Goal: Task Accomplishment & Management: Use online tool/utility

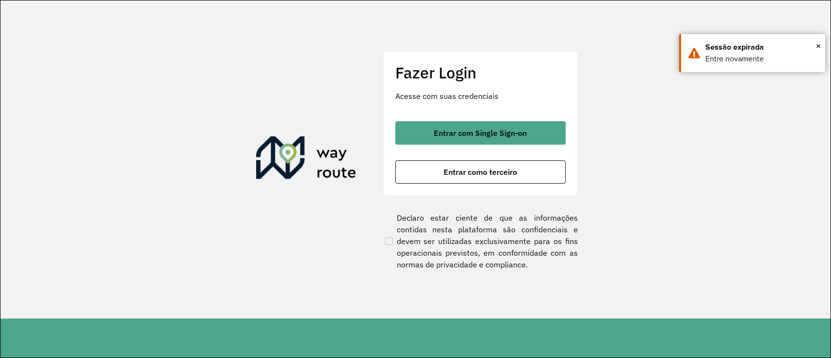
click at [454, 139] on button "Entrar com Single Sign-on" at bounding box center [480, 132] width 170 height 23
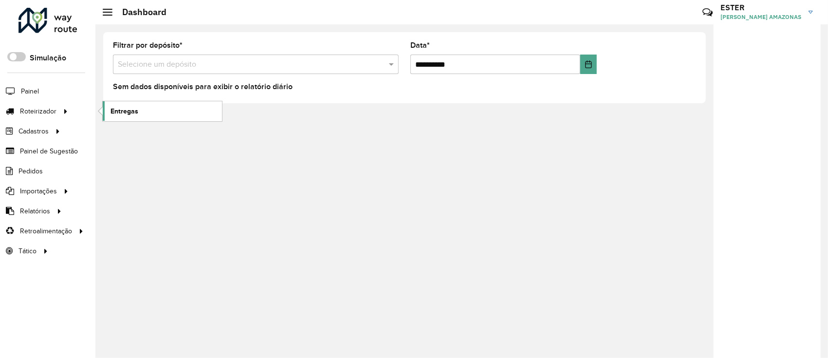
click at [114, 110] on span "Entregas" at bounding box center [125, 111] width 28 height 10
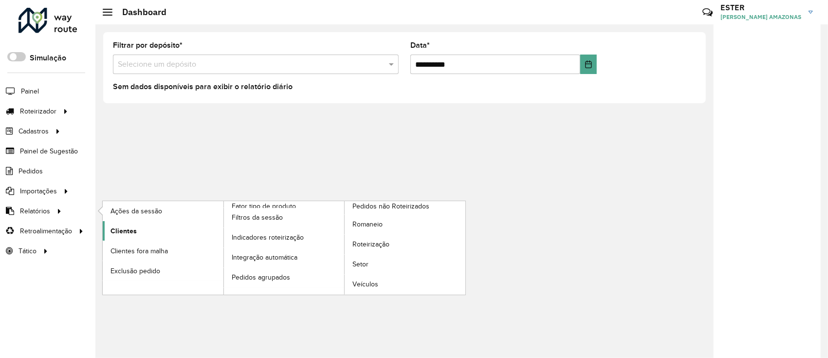
click at [136, 235] on link "Clientes" at bounding box center [163, 230] width 121 height 19
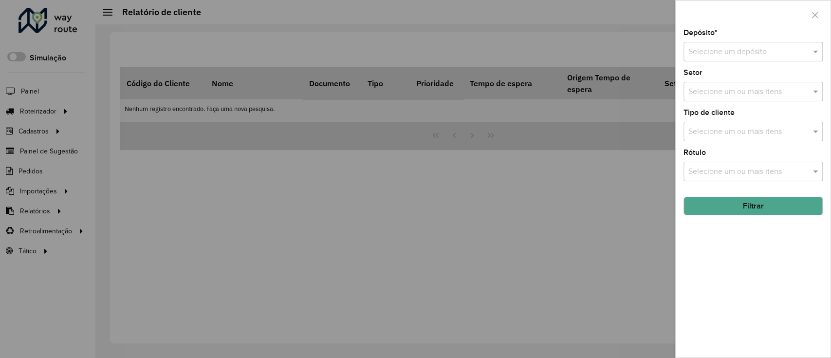
click at [713, 48] on input "text" at bounding box center [743, 52] width 110 height 12
type input "***"
click at [782, 200] on button "Filtrar" at bounding box center [752, 206] width 139 height 18
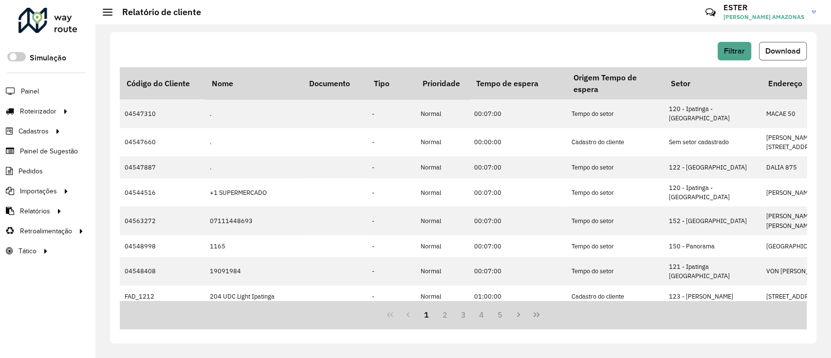
click at [771, 58] on button "Download" at bounding box center [783, 51] width 48 height 18
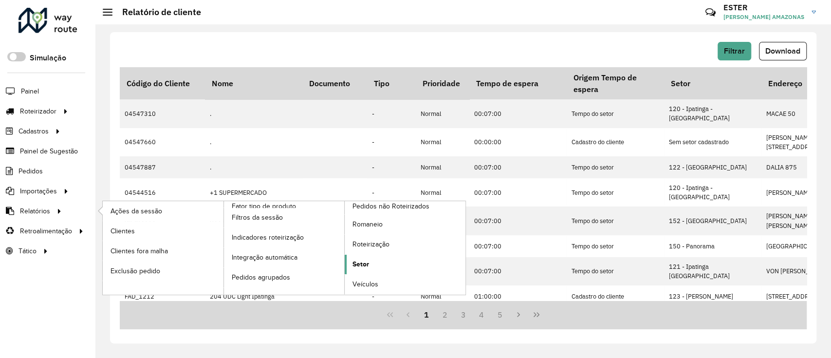
click at [399, 259] on link "Setor" at bounding box center [405, 264] width 121 height 19
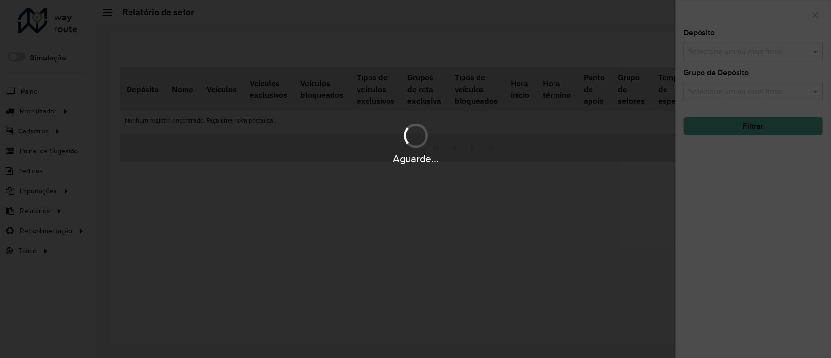
click at [700, 53] on div "Aguarde..." at bounding box center [415, 179] width 831 height 358
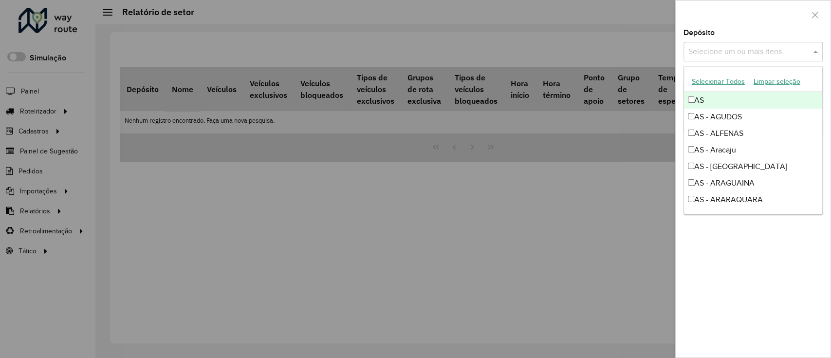
click at [700, 53] on input "text" at bounding box center [748, 52] width 125 height 12
type input "***"
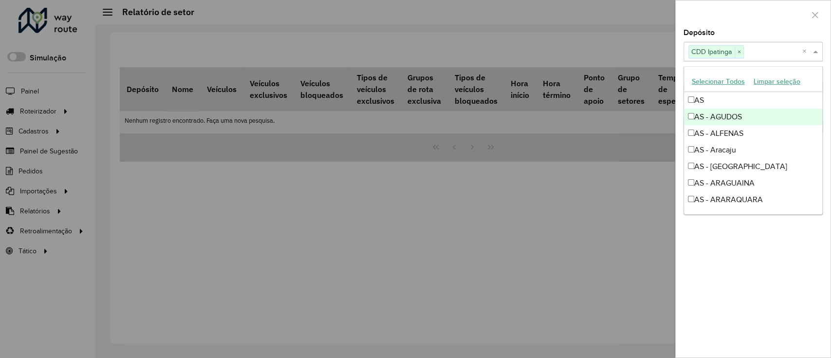
click at [737, 20] on div at bounding box center [753, 14] width 155 height 29
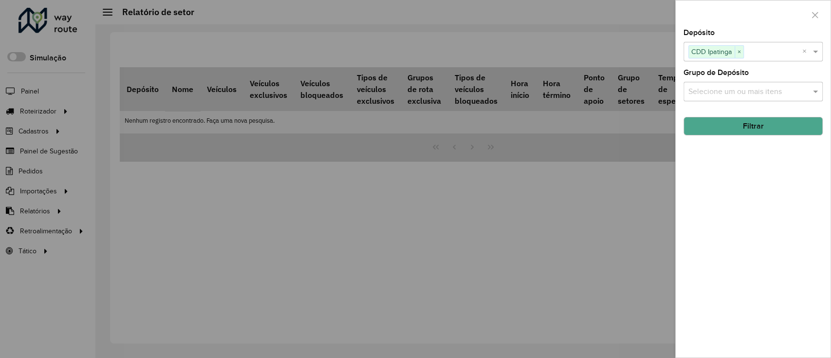
click at [732, 127] on button "Filtrar" at bounding box center [752, 126] width 139 height 18
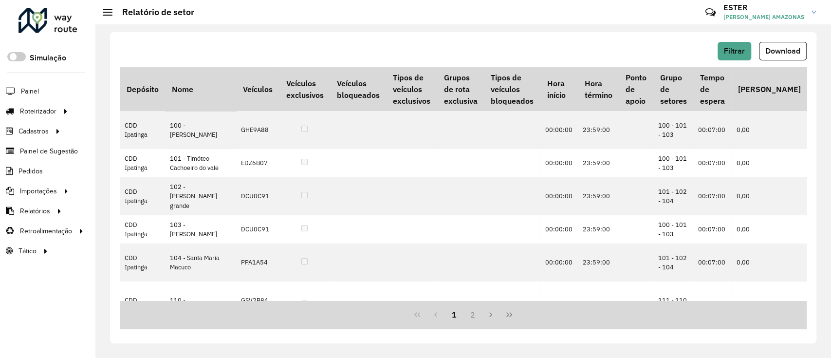
click at [781, 44] on button "Download" at bounding box center [783, 51] width 48 height 18
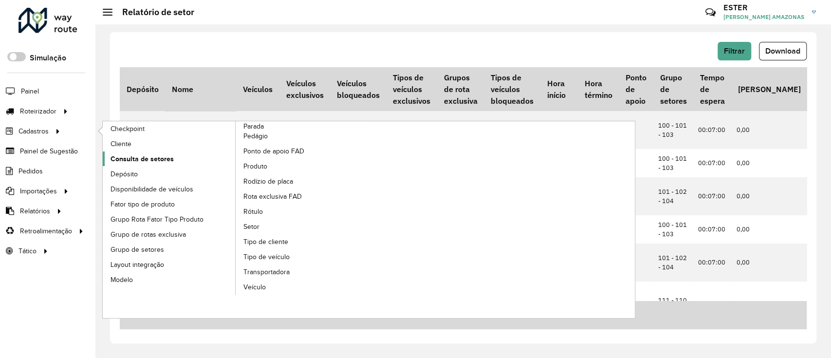
click at [159, 159] on span "Consulta de setores" at bounding box center [142, 159] width 63 height 10
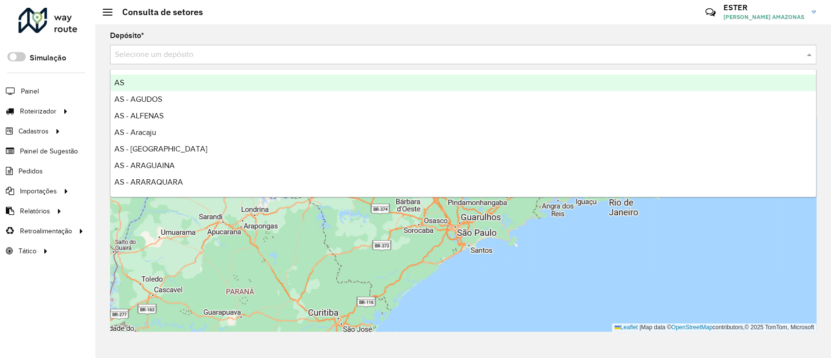
click at [312, 53] on input "text" at bounding box center [453, 55] width 677 height 12
click at [306, 15] on hb-header "Consulta de setores Críticas? Dúvidas? Elogios? Sugestões? Entre em contato con…" at bounding box center [463, 12] width 736 height 24
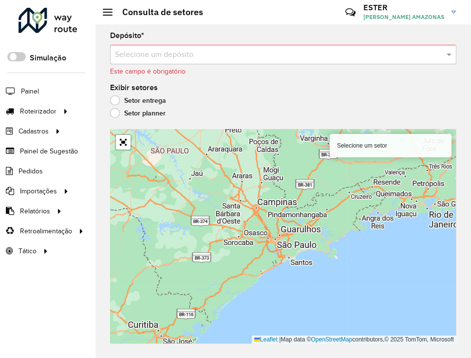
click at [308, 55] on input "text" at bounding box center [273, 55] width 317 height 12
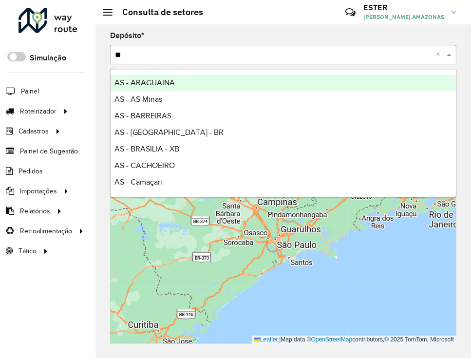
type input "***"
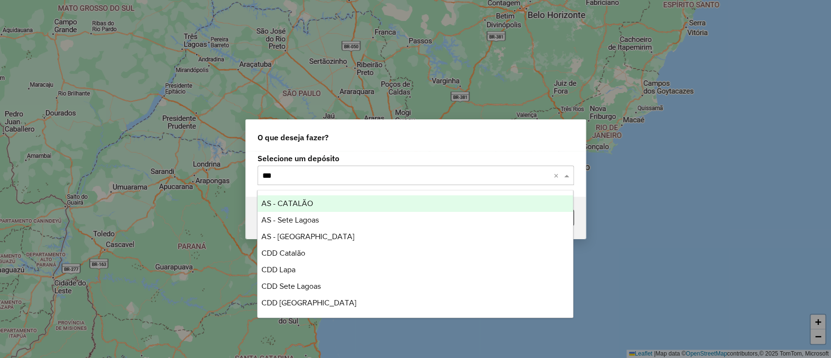
type input "****"
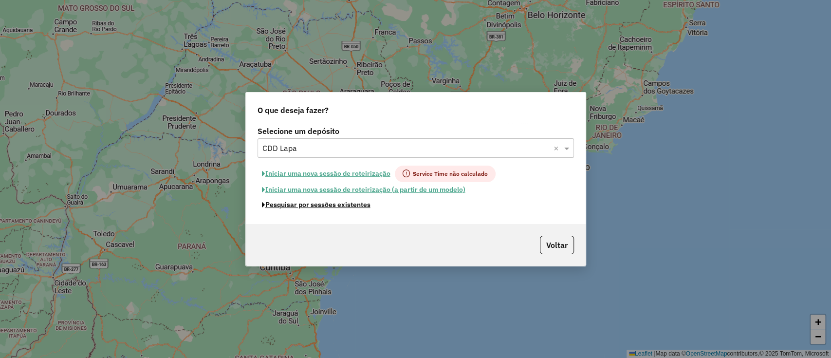
click at [352, 205] on button "Pesquisar por sessões existentes" at bounding box center [316, 204] width 117 height 15
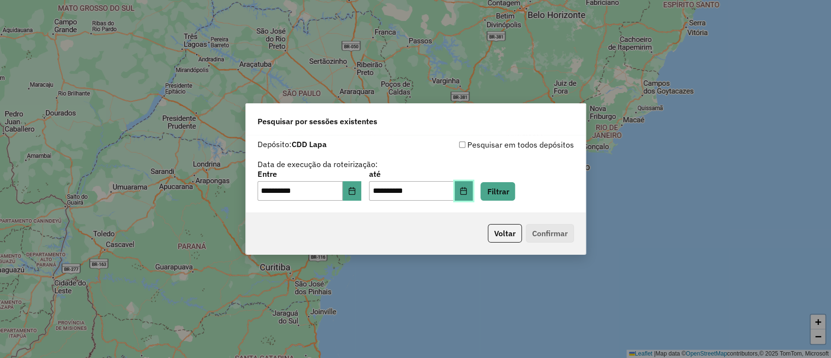
click at [467, 194] on icon "Choose Date" at bounding box center [464, 191] width 8 height 8
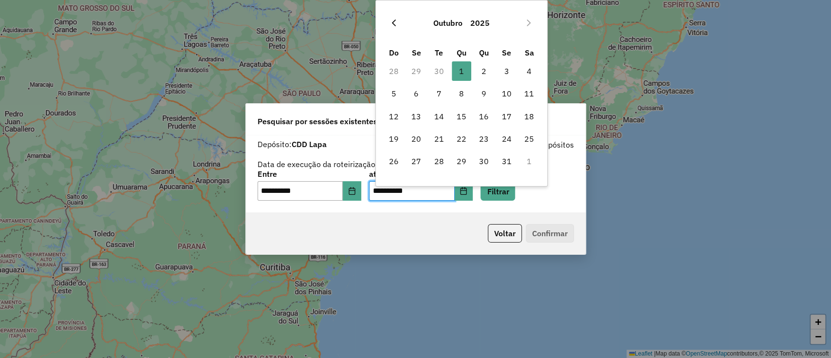
click at [392, 23] on icon "Previous Month" at bounding box center [394, 23] width 8 height 8
click at [420, 158] on span "29" at bounding box center [415, 160] width 19 height 19
type input "**********"
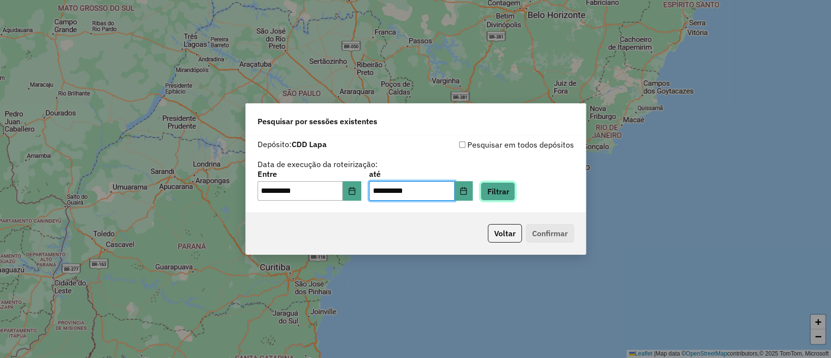
click at [511, 197] on button "Filtrar" at bounding box center [497, 191] width 35 height 18
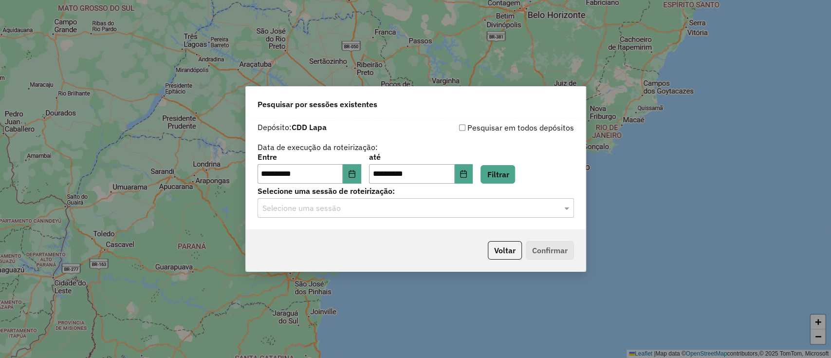
drag, startPoint x: 537, startPoint y: 220, endPoint x: 535, endPoint y: 215, distance: 5.2
click at [537, 218] on div "**********" at bounding box center [416, 173] width 340 height 111
click at [533, 205] on input "text" at bounding box center [405, 209] width 287 height 12
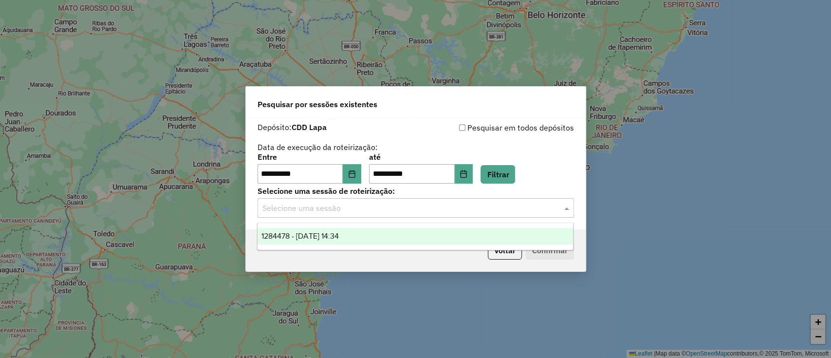
click at [536, 231] on div "1284478 - 29/09/2025 14:34" at bounding box center [415, 236] width 315 height 17
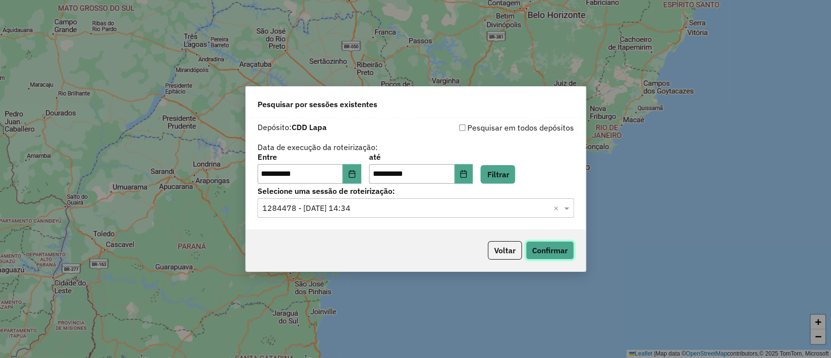
click at [546, 253] on button "Confirmar" at bounding box center [550, 250] width 48 height 18
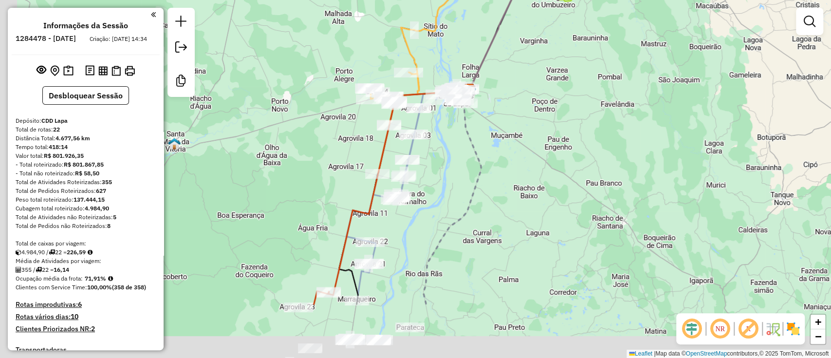
drag, startPoint x: 526, startPoint y: 204, endPoint x: 578, endPoint y: 126, distance: 94.4
click at [578, 126] on div "Janela de atendimento Grade de atendimento Capacidade Transportadoras Veículos …" at bounding box center [415, 179] width 831 height 358
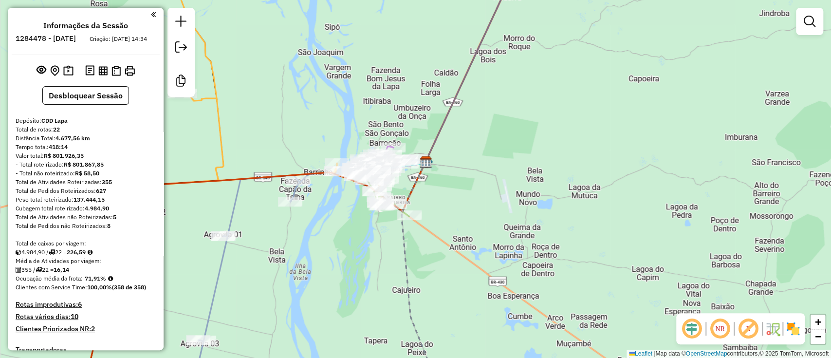
click at [793, 325] on img at bounding box center [793, 329] width 16 height 16
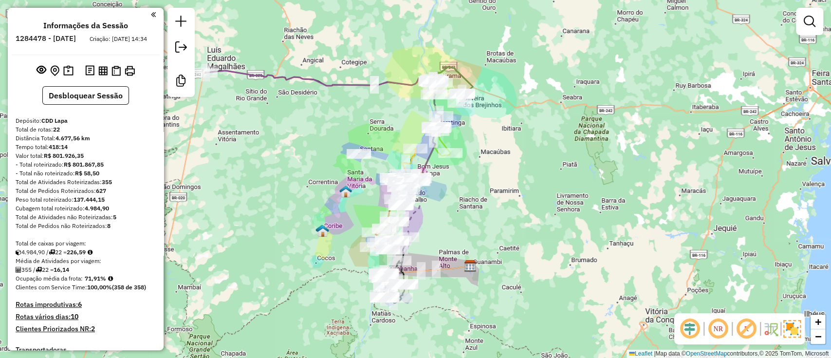
drag, startPoint x: 502, startPoint y: 202, endPoint x: 545, endPoint y: 135, distance: 79.3
click at [545, 135] on div "Janela de atendimento Grade de atendimento Capacidade Transportadoras Veículos …" at bounding box center [415, 179] width 831 height 358
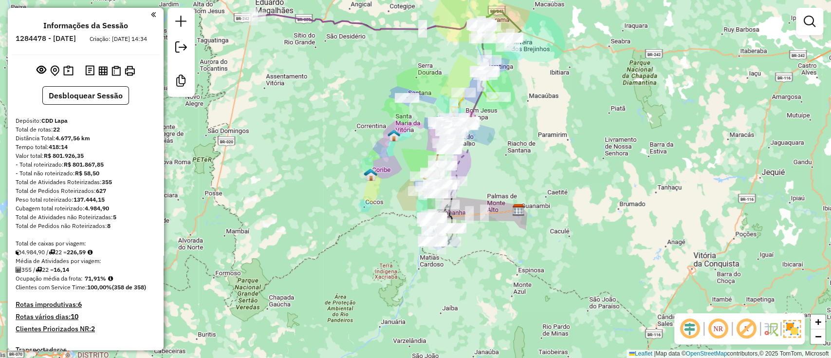
drag, startPoint x: 545, startPoint y: 135, endPoint x: 551, endPoint y: 146, distance: 12.4
click at [551, 146] on div "Janela de atendimento Grade de atendimento Capacidade Transportadoras Veículos …" at bounding box center [415, 179] width 831 height 358
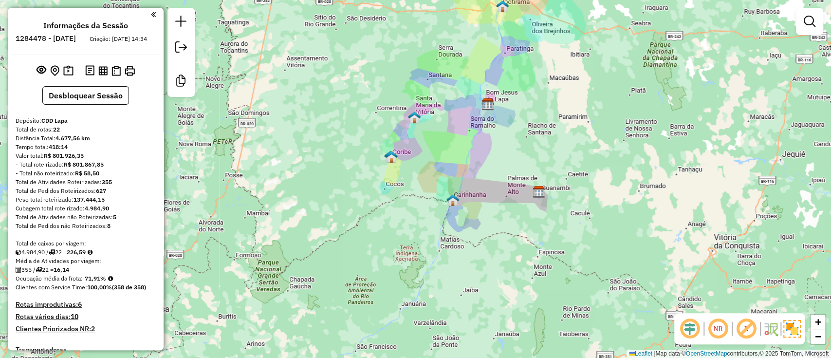
drag, startPoint x: 536, startPoint y: 103, endPoint x: 485, endPoint y: 217, distance: 124.9
click at [486, 216] on div "Janela de atendimento Grade de atendimento Capacidade Transportadoras Veículos …" at bounding box center [415, 179] width 831 height 358
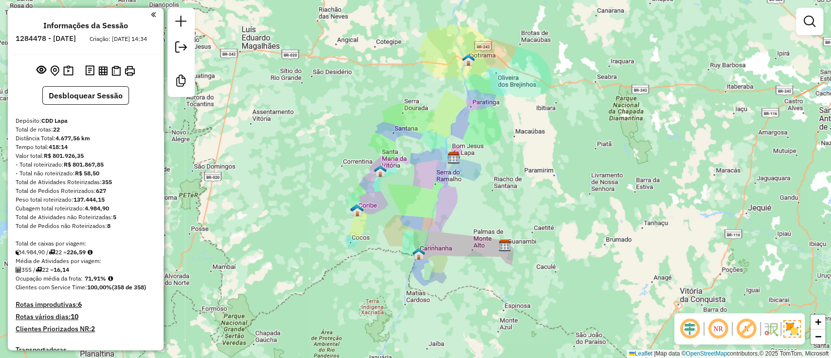
drag, startPoint x: 497, startPoint y: 188, endPoint x: 506, endPoint y: 157, distance: 31.9
click at [506, 157] on div "Janela de atendimento Grade de atendimento Capacidade Transportadoras Veículos …" at bounding box center [415, 179] width 831 height 358
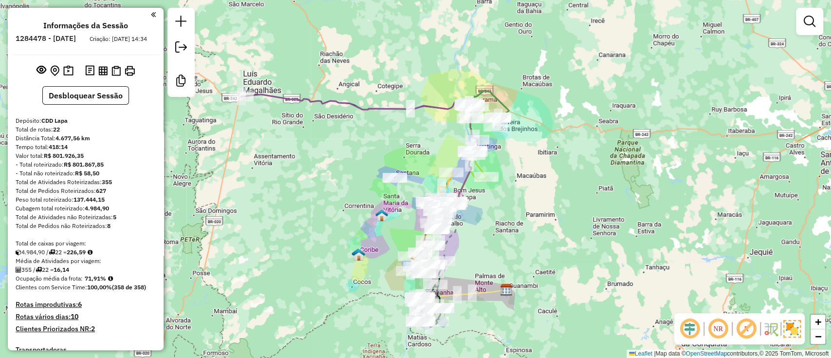
drag, startPoint x: 549, startPoint y: 164, endPoint x: 504, endPoint y: 219, distance: 71.3
click at [549, 223] on div "Janela de atendimento Grade de atendimento Capacidade Transportadoras Veículos …" at bounding box center [415, 179] width 831 height 358
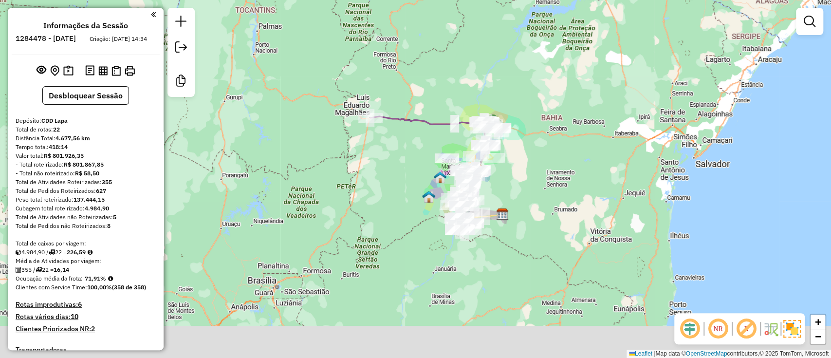
drag, startPoint x: 517, startPoint y: 151, endPoint x: 521, endPoint y: 101, distance: 50.8
click at [521, 102] on div "Janela de atendimento Grade de atendimento Capacidade Transportadoras Veículos …" at bounding box center [415, 179] width 831 height 358
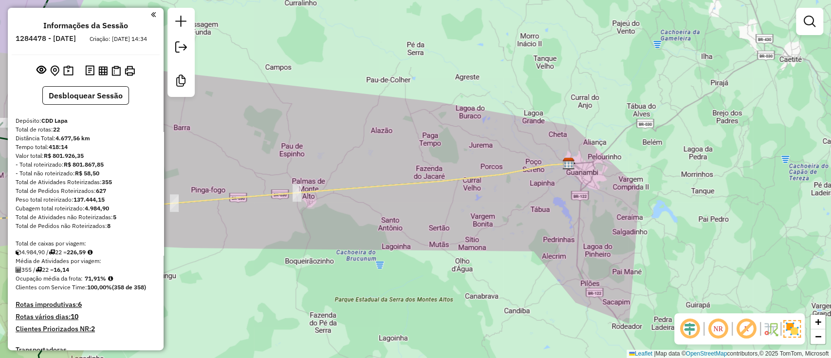
click at [487, 175] on icon at bounding box center [243, 195] width 652 height 62
select select "**********"
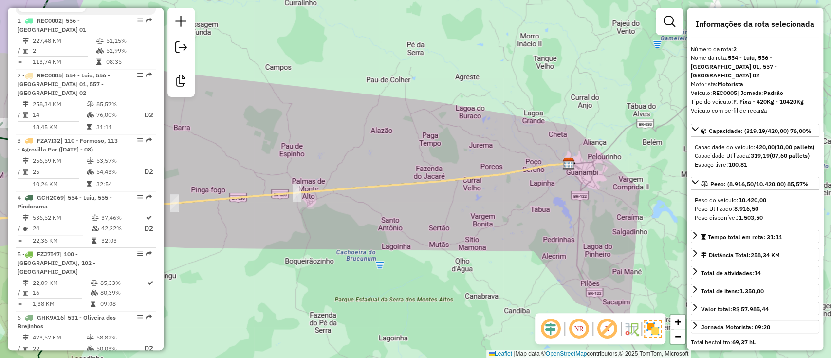
scroll to position [462, 0]
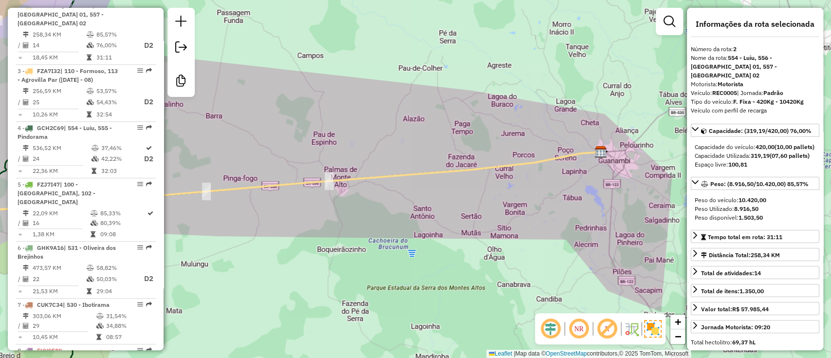
drag, startPoint x: 501, startPoint y: 103, endPoint x: 659, endPoint y: 66, distance: 161.5
click at [659, 66] on div "Janela de atendimento Grade de atendimento Capacidade Transportadoras Veículos …" at bounding box center [415, 179] width 831 height 358
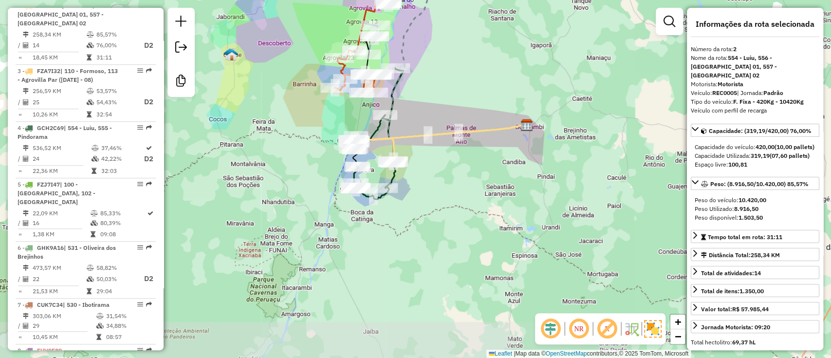
drag, startPoint x: 505, startPoint y: 161, endPoint x: 430, endPoint y: 159, distance: 74.5
click at [431, 159] on div "Janela de atendimento Grade de atendimento Capacidade Transportadoras Veículos …" at bounding box center [415, 179] width 831 height 358
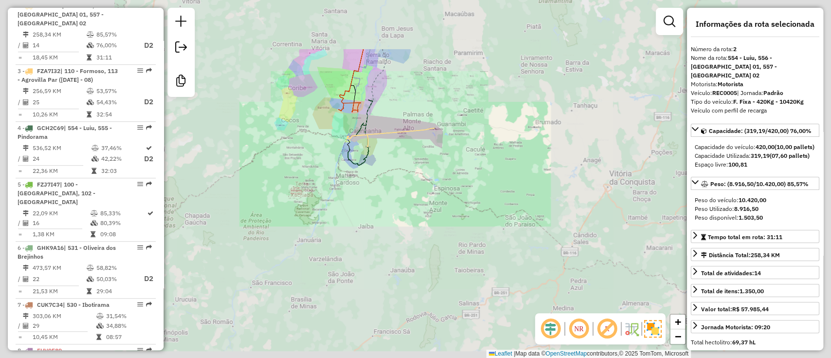
drag, startPoint x: 466, startPoint y: 183, endPoint x: 371, endPoint y: 91, distance: 132.5
click at [371, 91] on div "Janela de atendimento Grade de atendimento Capacidade Transportadoras Veículos …" at bounding box center [415, 179] width 831 height 358
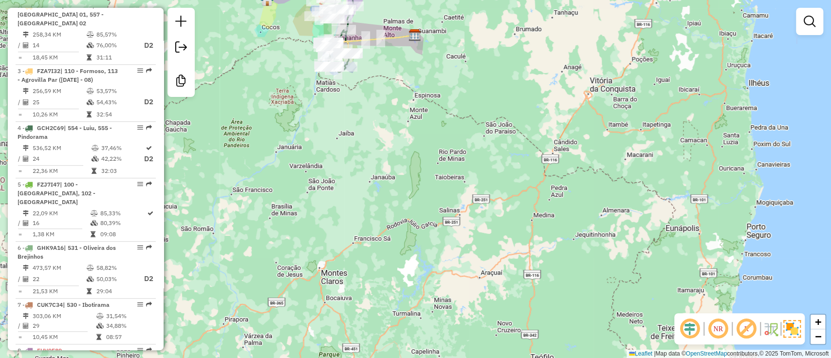
drag, startPoint x: 531, startPoint y: 202, endPoint x: 511, endPoint y: 109, distance: 95.0
click at [511, 109] on div "Janela de atendimento Grade de atendimento Capacidade Transportadoras Veículos …" at bounding box center [415, 179] width 831 height 358
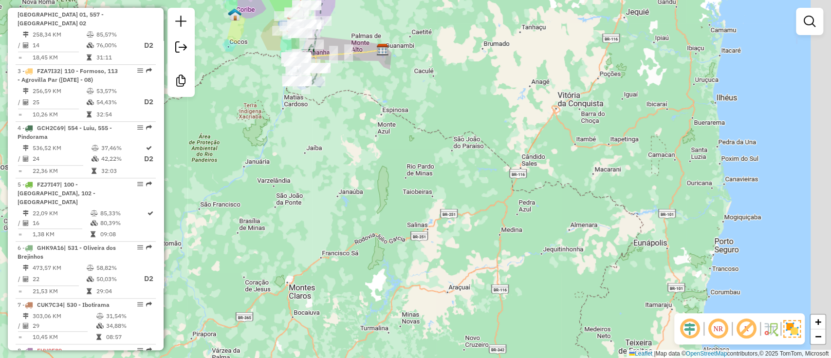
drag, startPoint x: 565, startPoint y: 98, endPoint x: 543, endPoint y: 105, distance: 23.3
click at [543, 105] on div "Janela de atendimento Grade de atendimento Capacidade Transportadoras Veículos …" at bounding box center [415, 179] width 831 height 358
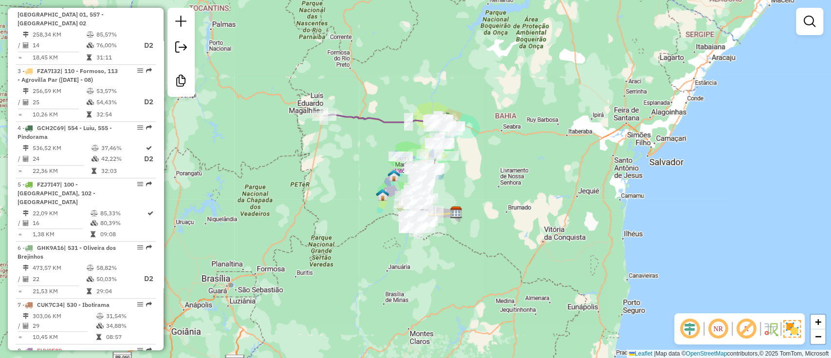
drag, startPoint x: 553, startPoint y: 77, endPoint x: 547, endPoint y: 216, distance: 138.9
click at [547, 216] on div "Janela de atendimento Grade de atendimento Capacidade Transportadoras Veículos …" at bounding box center [415, 179] width 831 height 358
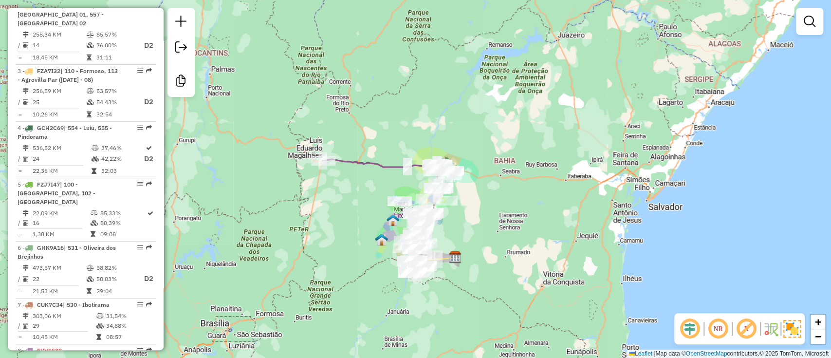
drag, startPoint x: 542, startPoint y: 150, endPoint x: 541, endPoint y: 191, distance: 40.9
click at [541, 191] on div "Janela de atendimento Grade de atendimento Capacidade Transportadoras Veículos …" at bounding box center [415, 179] width 831 height 358
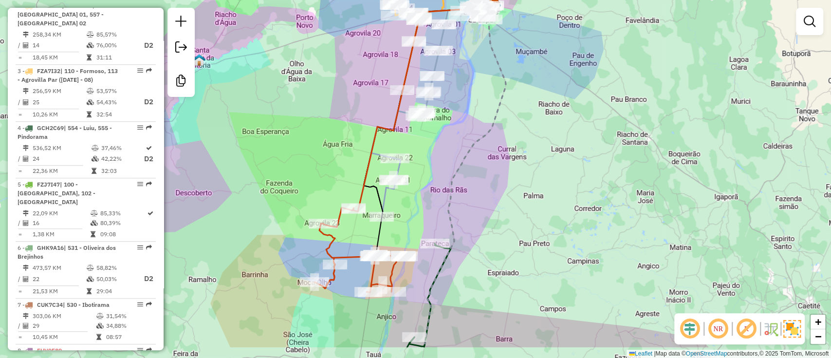
drag, startPoint x: 495, startPoint y: 221, endPoint x: 528, endPoint y: 91, distance: 134.2
click at [528, 91] on div "Janela de atendimento Grade de atendimento Capacidade Transportadoras Veículos …" at bounding box center [415, 179] width 831 height 358
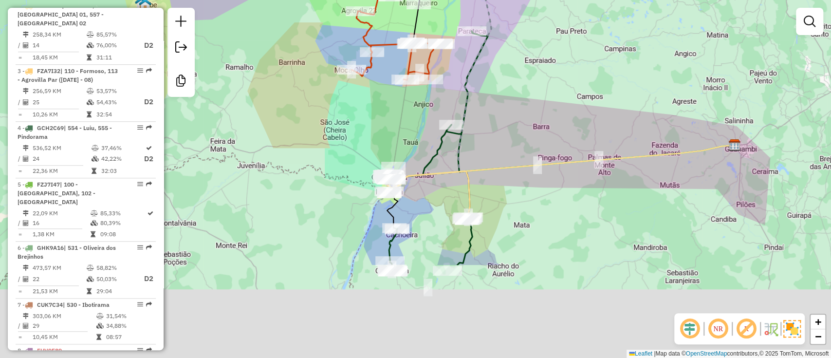
drag, startPoint x: 458, startPoint y: 242, endPoint x: 465, endPoint y: 102, distance: 140.4
click at [465, 103] on icon at bounding box center [465, 11] width 156 height 352
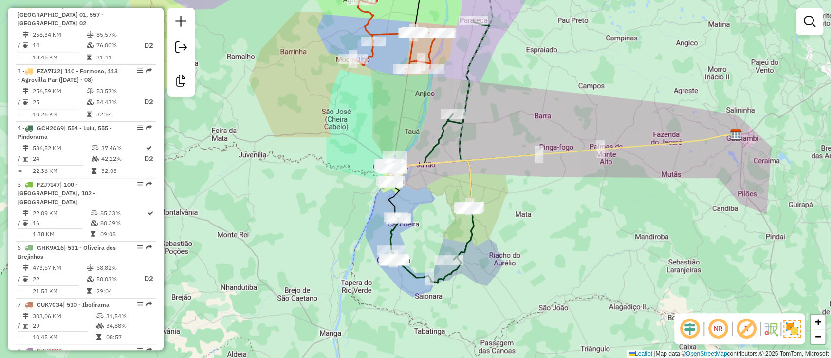
click at [417, 272] on icon at bounding box center [439, 151] width 99 height 262
select select "**********"
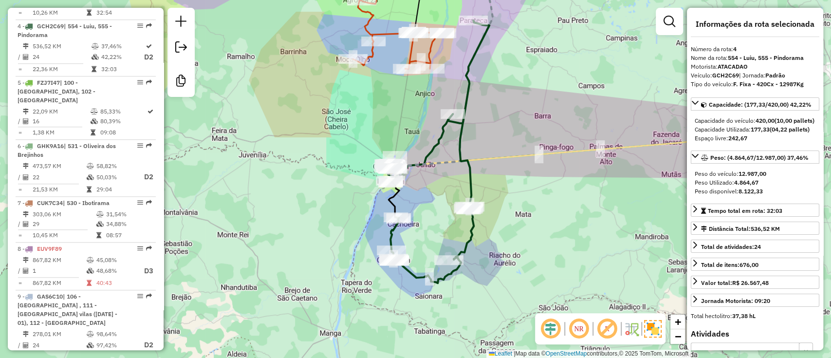
scroll to position [575, 0]
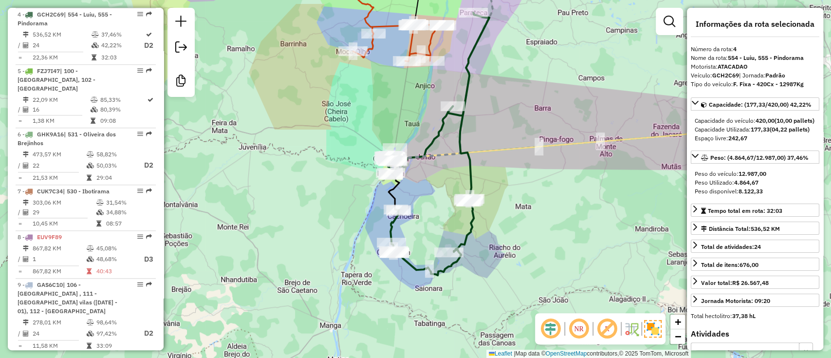
drag, startPoint x: 417, startPoint y: 272, endPoint x: 417, endPoint y: 255, distance: 16.6
click at [417, 255] on icon at bounding box center [439, 144] width 99 height 262
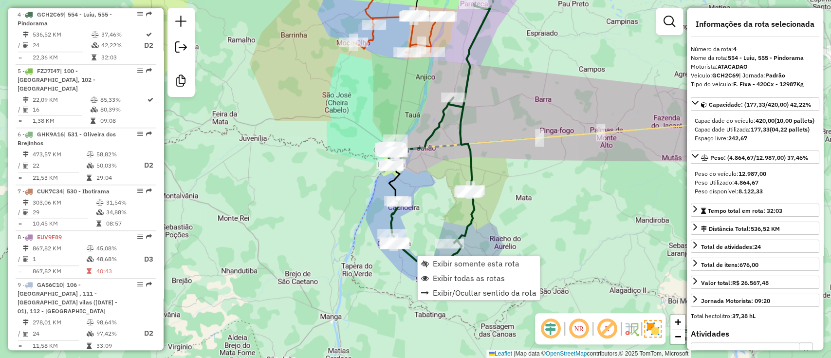
click at [565, 209] on div "Janela de atendimento Grade de atendimento Capacidade Transportadoras Veículos …" at bounding box center [415, 179] width 831 height 358
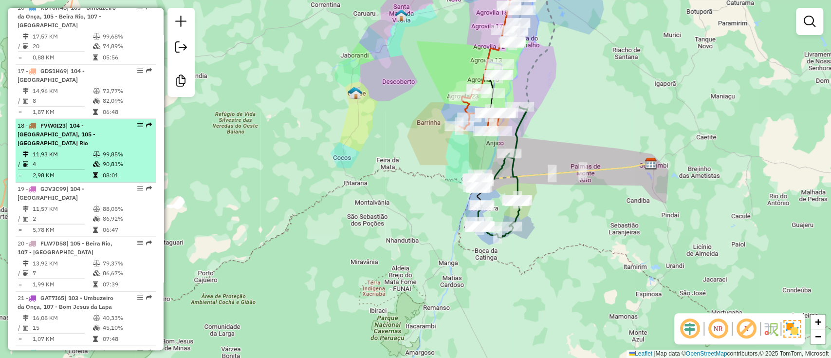
scroll to position [1332, 0]
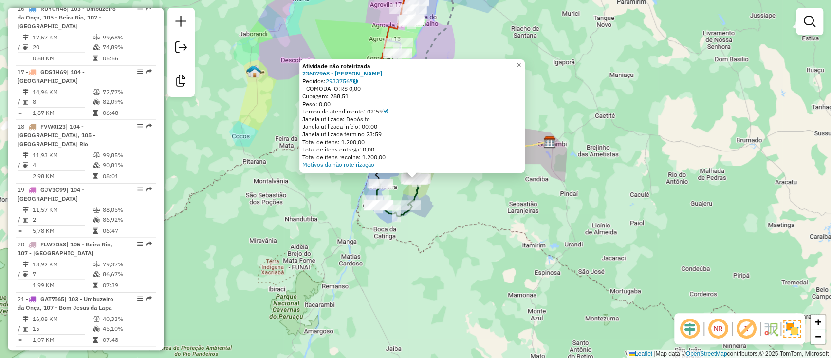
click at [320, 104] on div "Peso: 0,00" at bounding box center [412, 104] width 220 height 8
click at [331, 101] on div "Peso: 0,00" at bounding box center [412, 104] width 220 height 8
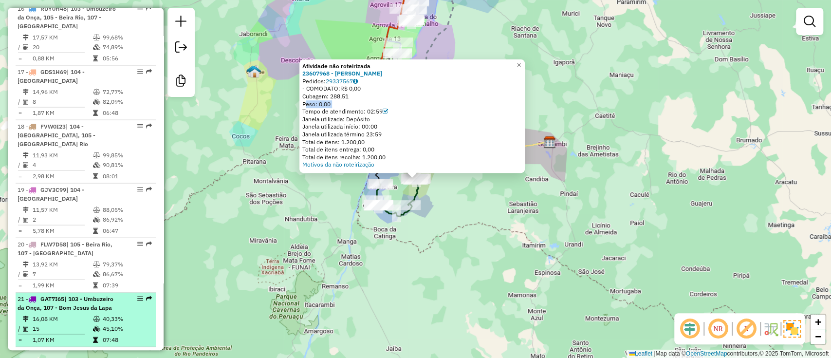
scroll to position [1533, 0]
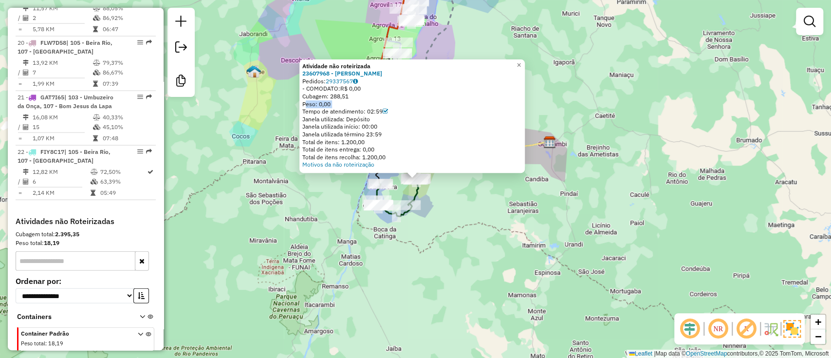
click at [226, 266] on div "Atividade não roteirizada 23607968 - MACELO [PERSON_NAME] DA [PERSON_NAME]: 293…" at bounding box center [415, 179] width 831 height 358
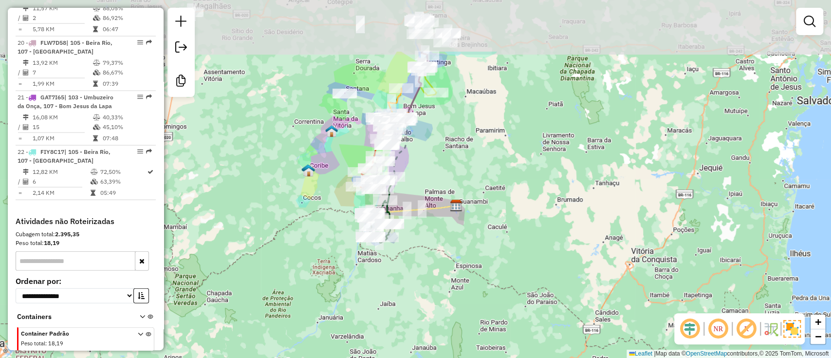
drag, startPoint x: 458, startPoint y: 85, endPoint x: 460, endPoint y: 165, distance: 79.9
click at [460, 165] on div "Janela de atendimento Grade de atendimento Capacidade Transportadoras Veículos …" at bounding box center [415, 179] width 831 height 358
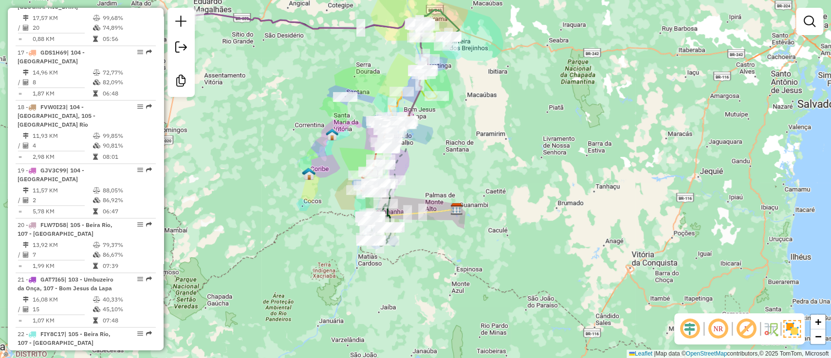
scroll to position [1350, 0]
click at [97, 221] on div "20 - FLW7D58 | 105 - [GEOGRAPHIC_DATA], 107 - [GEOGRAPHIC_DATA]" at bounding box center [69, 230] width 103 height 18
select select "**********"
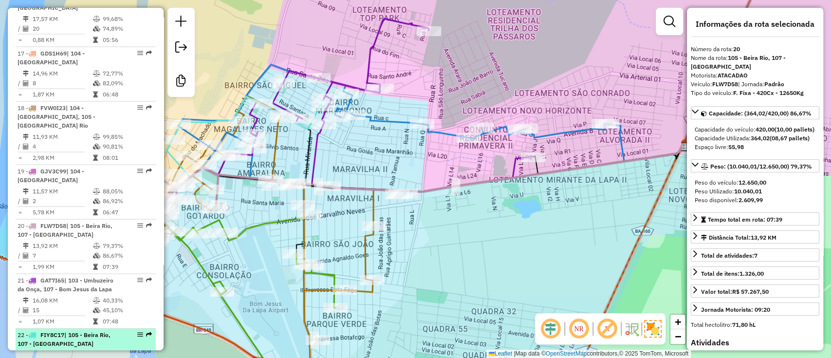
drag, startPoint x: 130, startPoint y: 174, endPoint x: 81, endPoint y: 296, distance: 132.0
click at [81, 357] on td "6" at bounding box center [60, 365] width 57 height 10
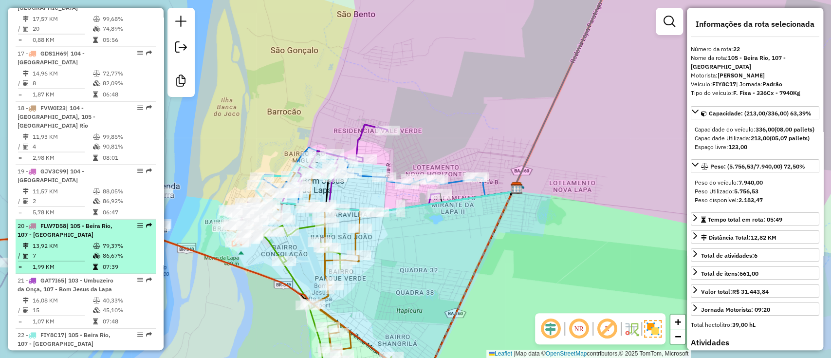
click at [110, 241] on td "79,37%" at bounding box center [126, 246] width 49 height 10
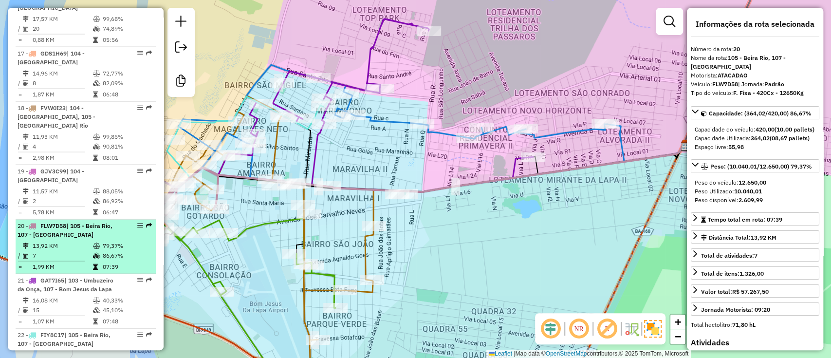
drag, startPoint x: 124, startPoint y: 178, endPoint x: 87, endPoint y: 166, distance: 38.2
click at [87, 221] on div "20 - FLW7D58 | 105 - [GEOGRAPHIC_DATA], 107 - [GEOGRAPHIC_DATA]" at bounding box center [69, 230] width 103 height 18
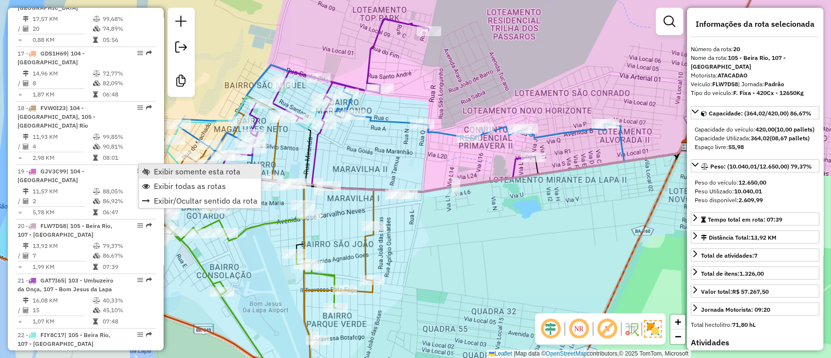
click at [157, 175] on span "Exibir somente esta rota" at bounding box center [197, 171] width 87 height 8
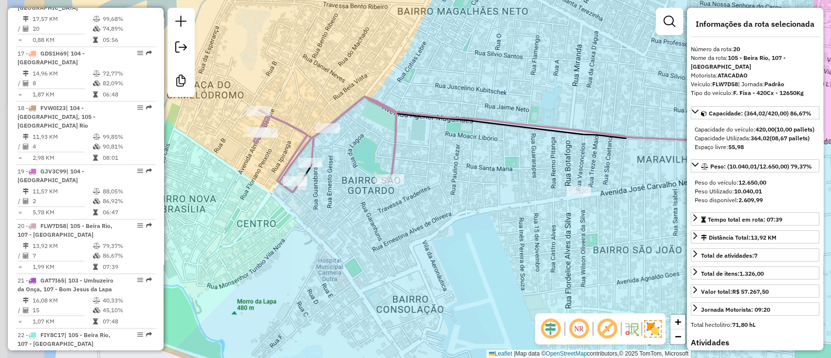
drag, startPoint x: 278, startPoint y: 146, endPoint x: 389, endPoint y: 149, distance: 111.0
click at [389, 149] on div "Janela de atendimento Grade de atendimento Capacidade Transportadoras Veículos …" at bounding box center [415, 179] width 831 height 358
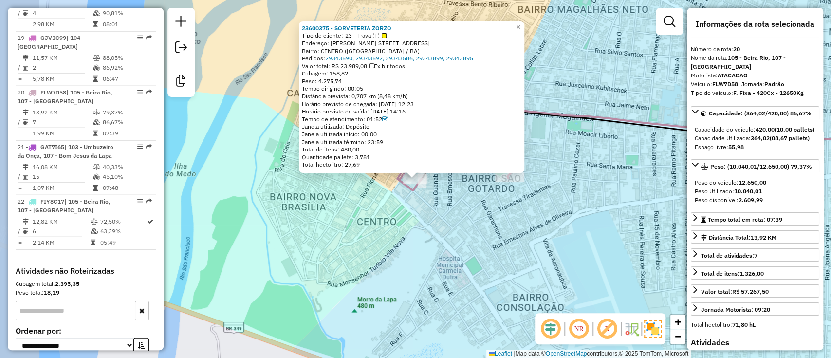
scroll to position [1499, 0]
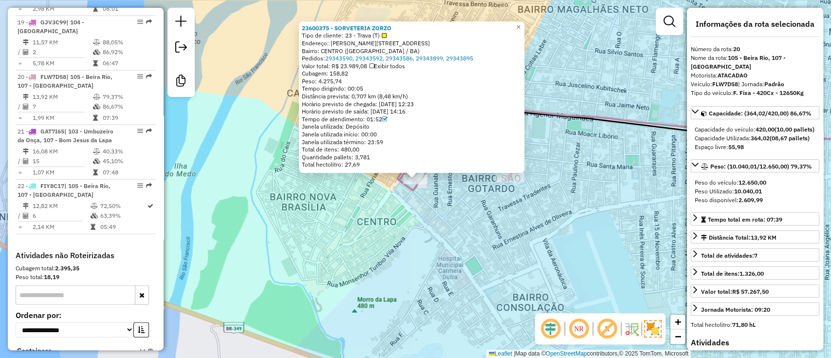
click at [354, 201] on div "23600375 - SORVETERIA ZORZO Tipo de cliente: 23 - Trava (T) Endereço: [PERSON_N…" at bounding box center [415, 179] width 831 height 358
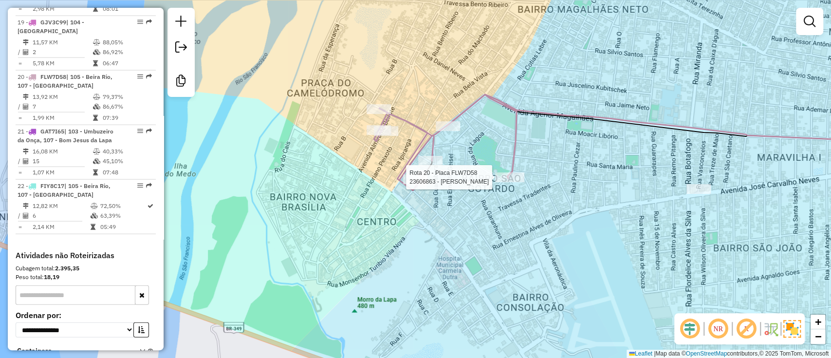
select select "**********"
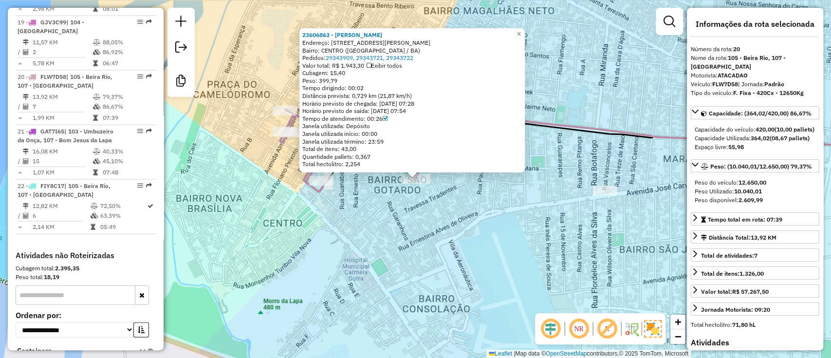
click at [374, 216] on div "23606863 - [GEOGRAPHIC_DATA][PERSON_NAME]: [STREET_ADDRESS][PERSON_NAME] Bairro…" at bounding box center [415, 179] width 831 height 358
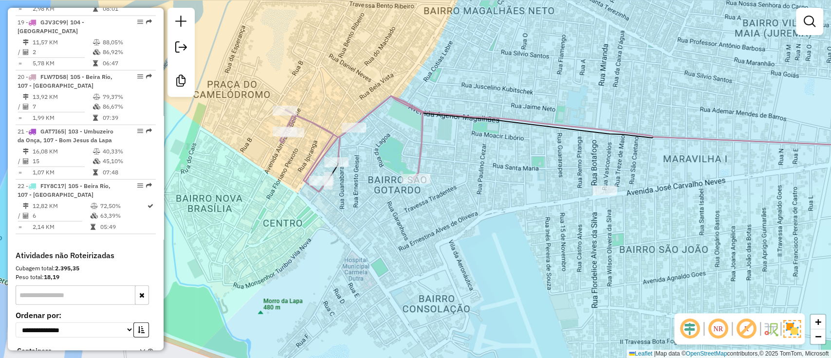
click at [291, 137] on div at bounding box center [292, 133] width 24 height 10
select select "**********"
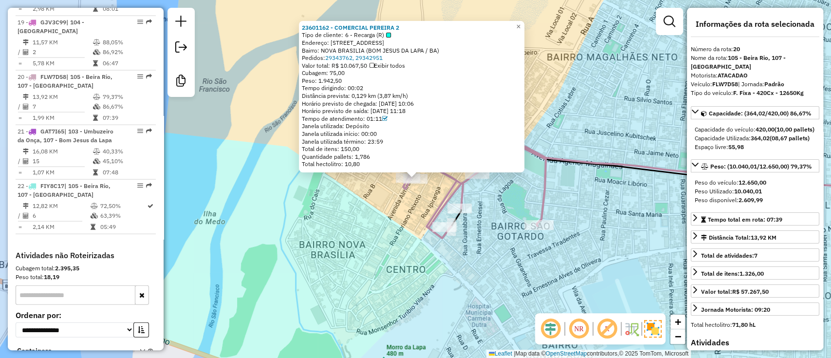
click at [373, 207] on div "23601162 - COMERCIAL PEREIRA 2 Tipo de cliente: 6 - Recarga (R) Endereço: ALMIR…" at bounding box center [415, 179] width 831 height 358
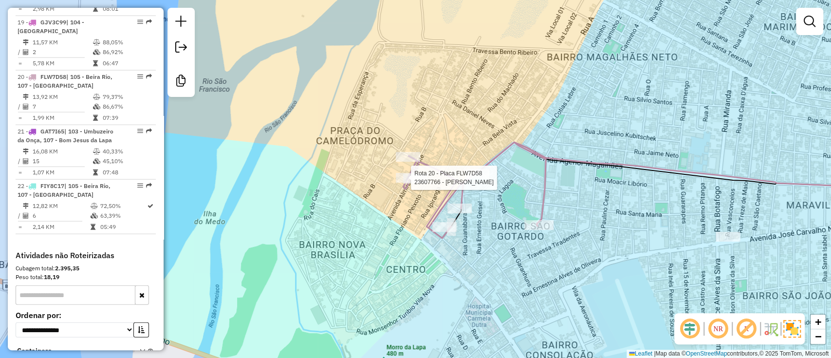
select select "**********"
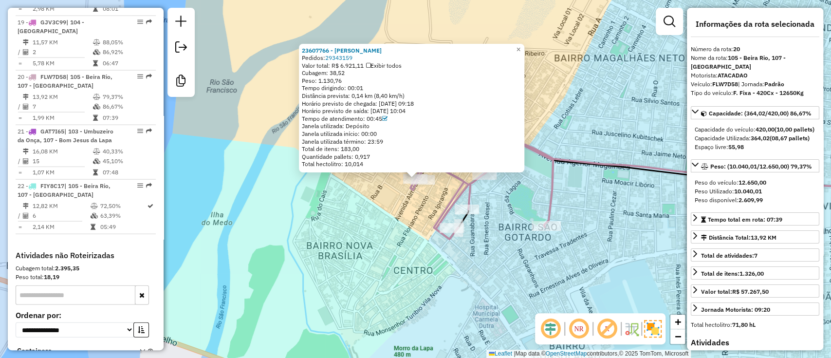
click at [377, 217] on div "23607766 - [PERSON_NAME] Pedidos: 29343159 Valor total: R$ 6.921,11 Exibir todo…" at bounding box center [415, 179] width 831 height 358
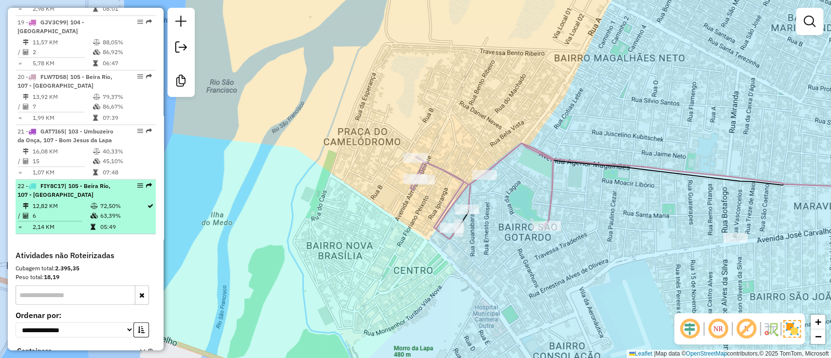
scroll to position [1430, 0]
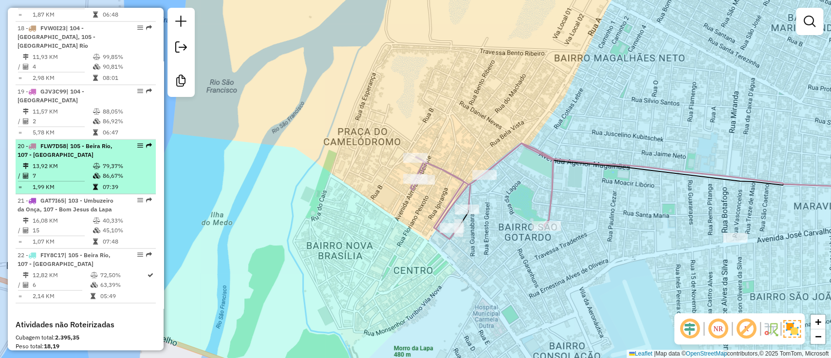
click at [127, 171] on td "86,67%" at bounding box center [126, 176] width 49 height 10
select select "**********"
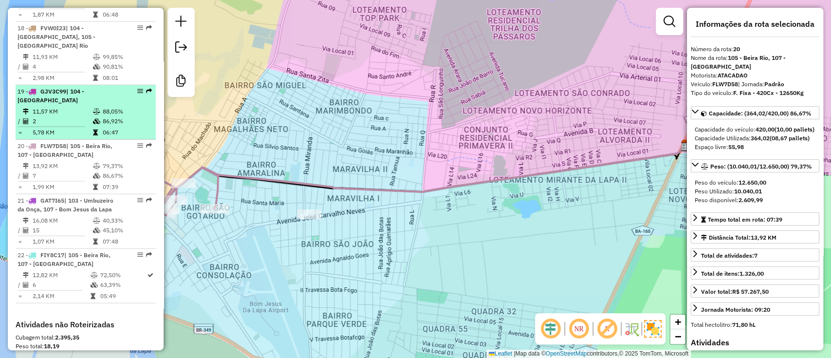
click at [134, 107] on td "88,05%" at bounding box center [126, 112] width 49 height 10
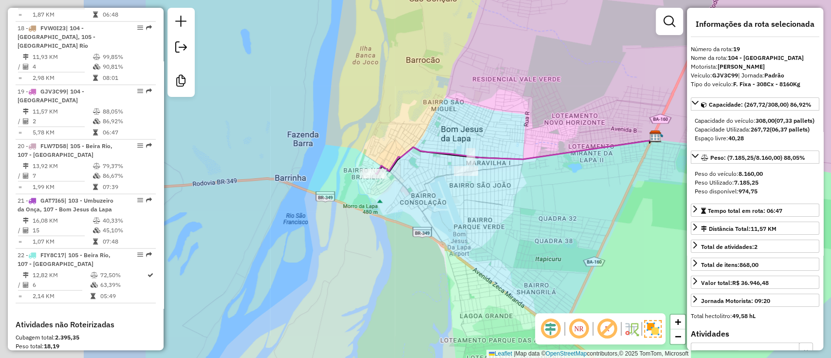
drag, startPoint x: 413, startPoint y: 98, endPoint x: 465, endPoint y: 92, distance: 52.4
click at [465, 92] on div "Janela de atendimento Grade de atendimento Capacidade Transportadoras Veículos …" at bounding box center [415, 179] width 831 height 358
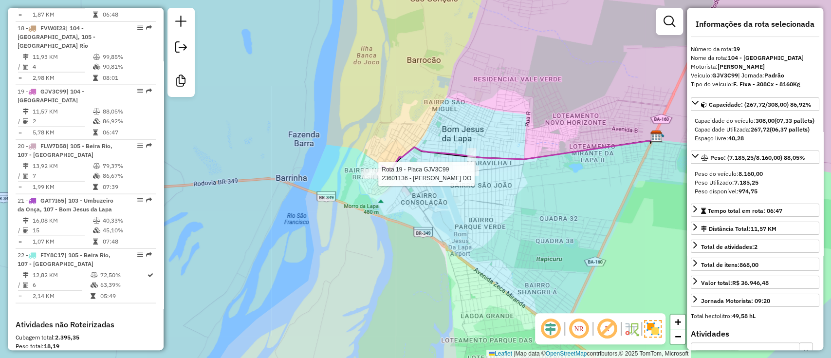
click at [372, 179] on div at bounding box center [375, 174] width 24 height 10
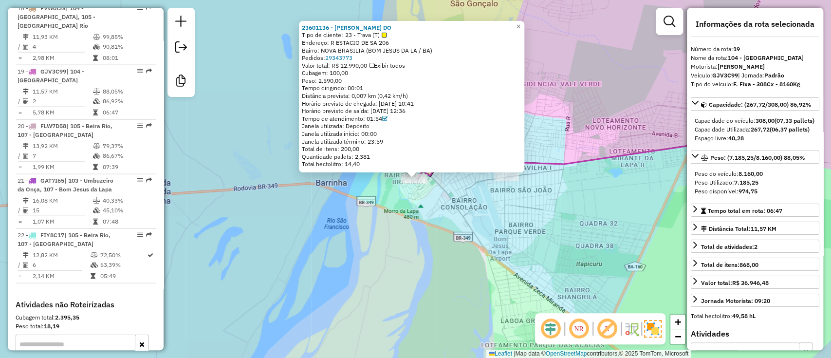
scroll to position [1453, 0]
click at [368, 198] on div "23601136 - [PERSON_NAME] DO Tipo de cliente: 23 - Trava (T) Endereço: R ESTACIO…" at bounding box center [415, 179] width 831 height 358
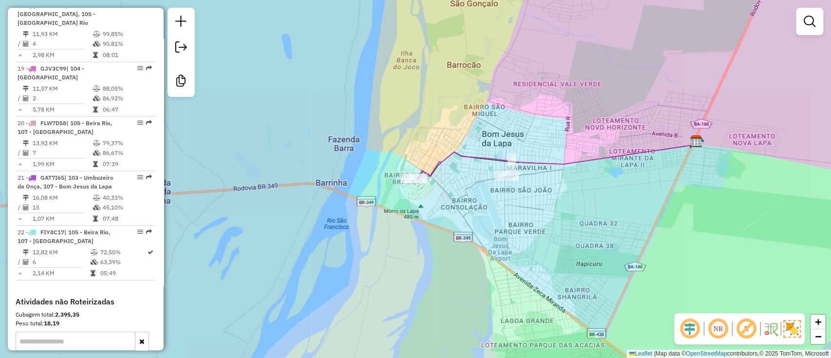
click at [368, 198] on div "Janela de atendimento Grade de atendimento Capacidade Transportadoras Veículos …" at bounding box center [415, 179] width 831 height 358
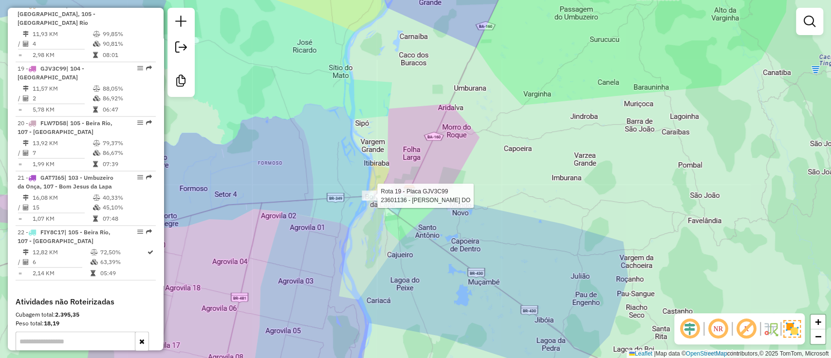
select select "**********"
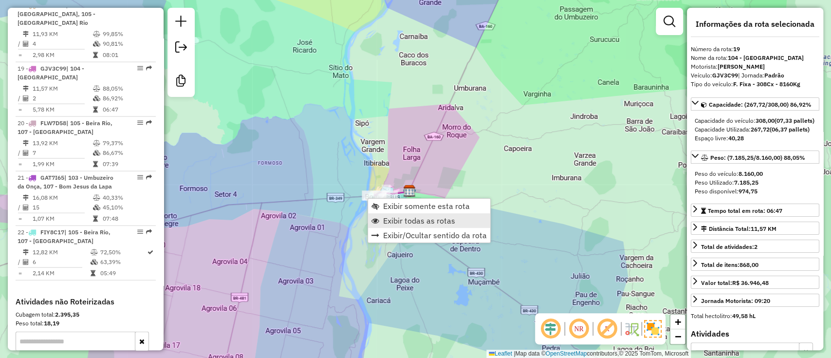
click at [398, 220] on span "Exibir todas as rotas" at bounding box center [419, 221] width 72 height 8
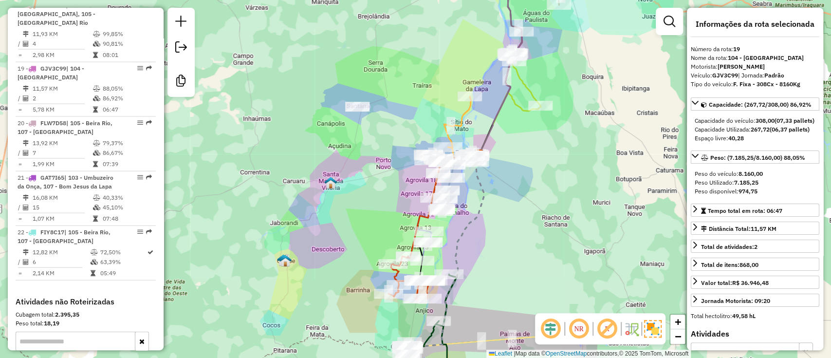
click at [501, 144] on div "Janela de atendimento Grade de atendimento Capacidade Transportadoras Veículos …" at bounding box center [415, 179] width 831 height 358
